Goal: Information Seeking & Learning: Learn about a topic

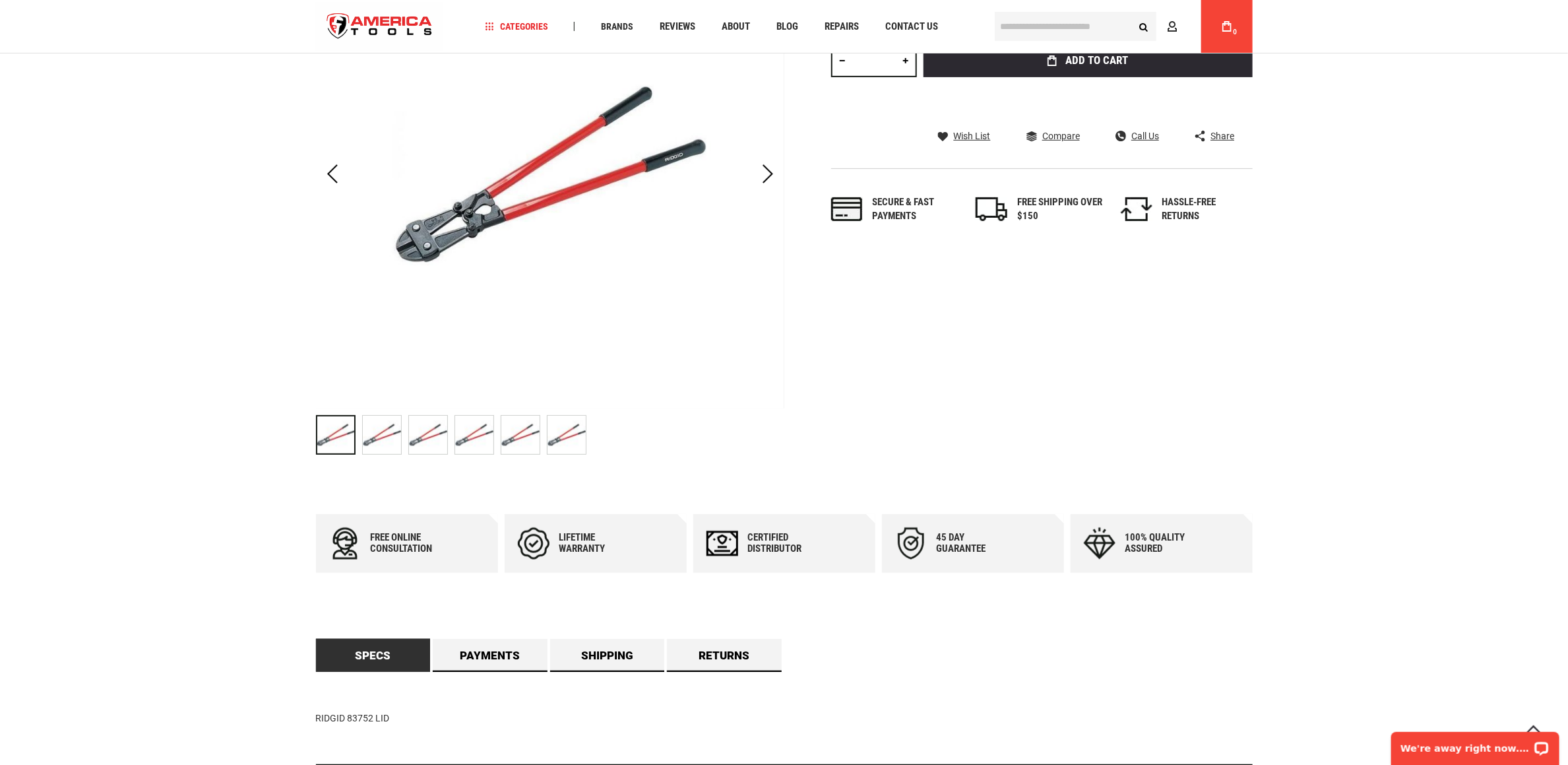
scroll to position [396, 0]
